Goal: Task Accomplishment & Management: Use online tool/utility

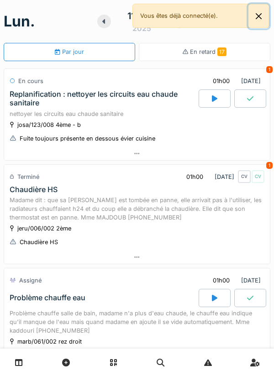
click at [265, 19] on button "Close" at bounding box center [259, 16] width 21 height 24
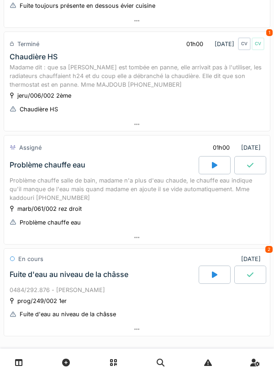
scroll to position [206, 0]
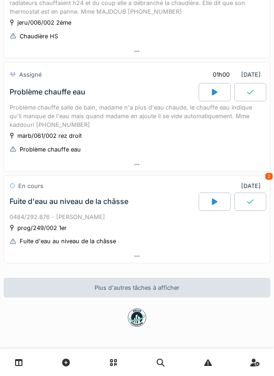
click at [193, 252] on div at bounding box center [137, 256] width 266 height 13
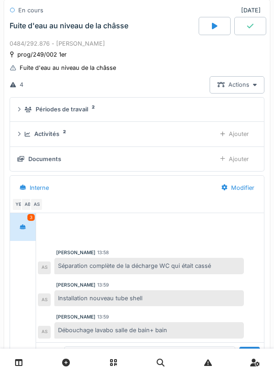
scroll to position [413, 0]
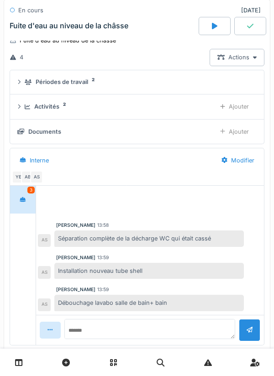
click at [192, 108] on div "Activités 2" at bounding box center [117, 106] width 184 height 9
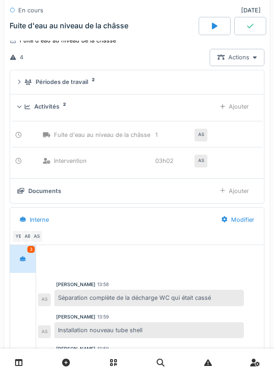
click at [232, 109] on div "Ajouter" at bounding box center [234, 106] width 44 height 17
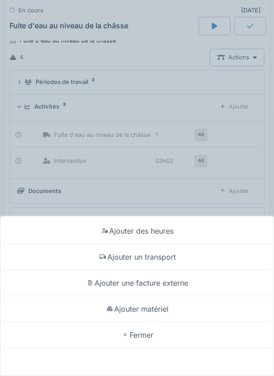
click at [191, 228] on div "Ajouter des heures" at bounding box center [137, 231] width 270 height 26
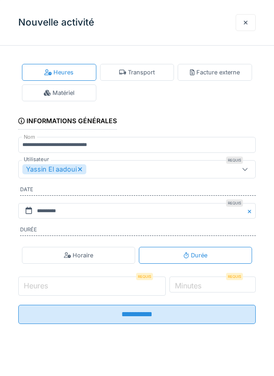
click at [146, 287] on input "Heures" at bounding box center [92, 286] width 148 height 19
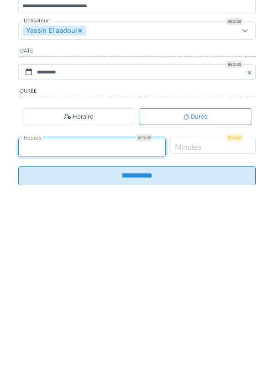
type input "*"
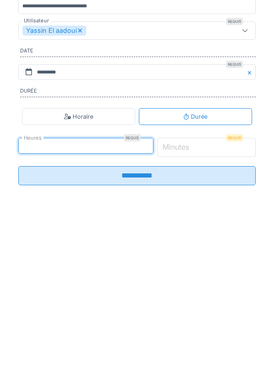
click at [224, 291] on input "*" at bounding box center [206, 286] width 99 height 19
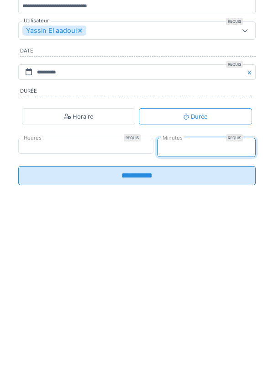
type input "**"
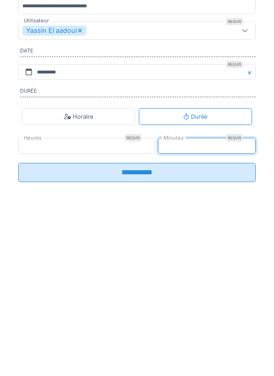
click at [210, 315] on input "**********" at bounding box center [137, 311] width 238 height 19
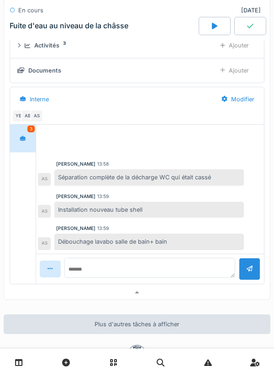
click at [184, 295] on div at bounding box center [137, 292] width 266 height 13
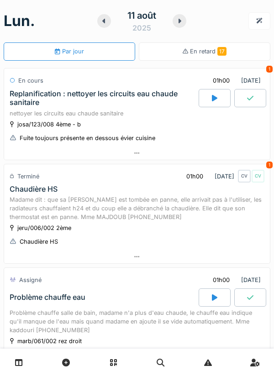
scroll to position [0, 0]
